Goal: Use online tool/utility: Use online tool/utility

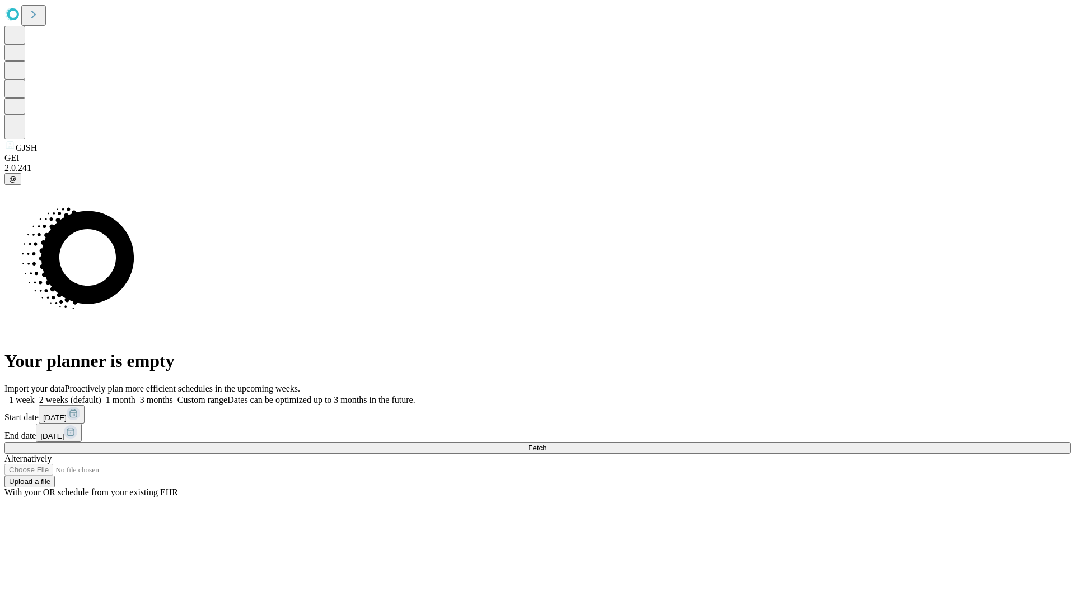
click at [547, 444] on span "Fetch" at bounding box center [537, 448] width 18 height 8
